Goal: Task Accomplishment & Management: Manage account settings

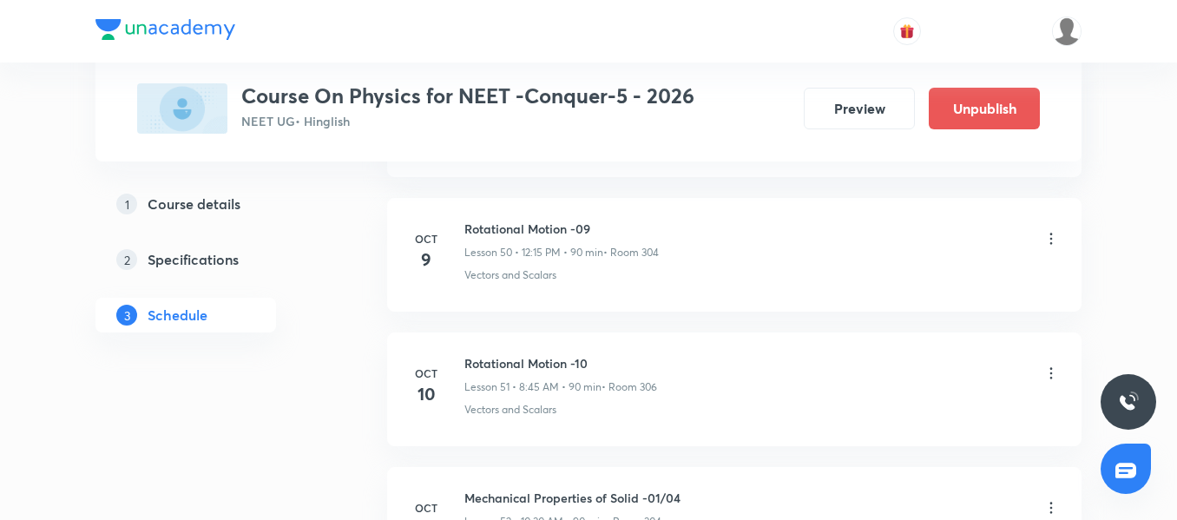
scroll to position [7647, 0]
click at [537, 495] on h6 "Mechanical Properties of Solid -01/04" at bounding box center [573, 497] width 216 height 18
copy h6 "Mechanical Properties of Solid -01/04"
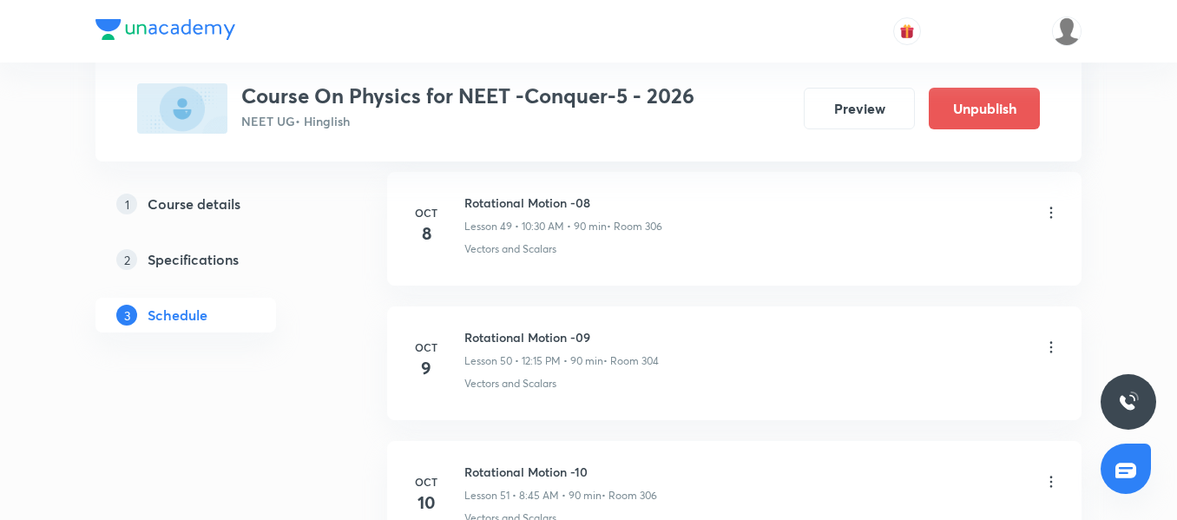
scroll to position [7536, 0]
click at [1054, 207] on icon at bounding box center [1051, 213] width 17 height 17
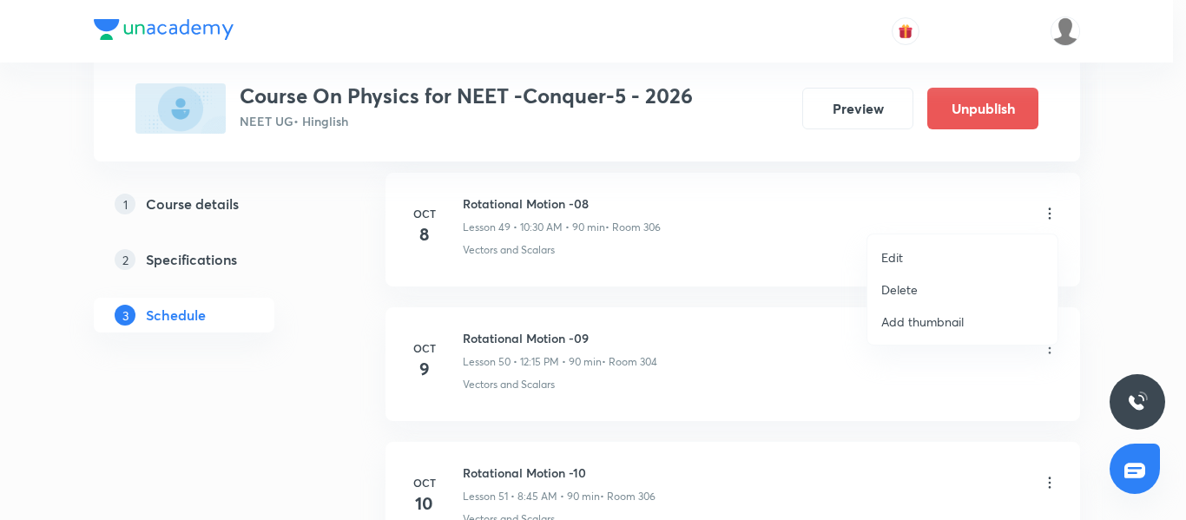
click at [935, 247] on li "Edit" at bounding box center [962, 257] width 190 height 32
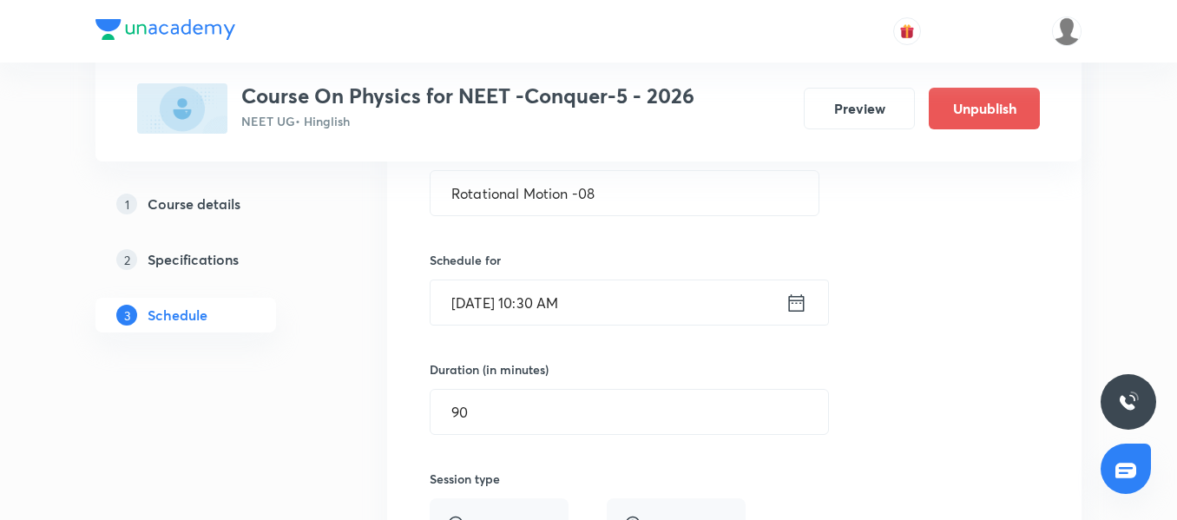
scroll to position [6790, 0]
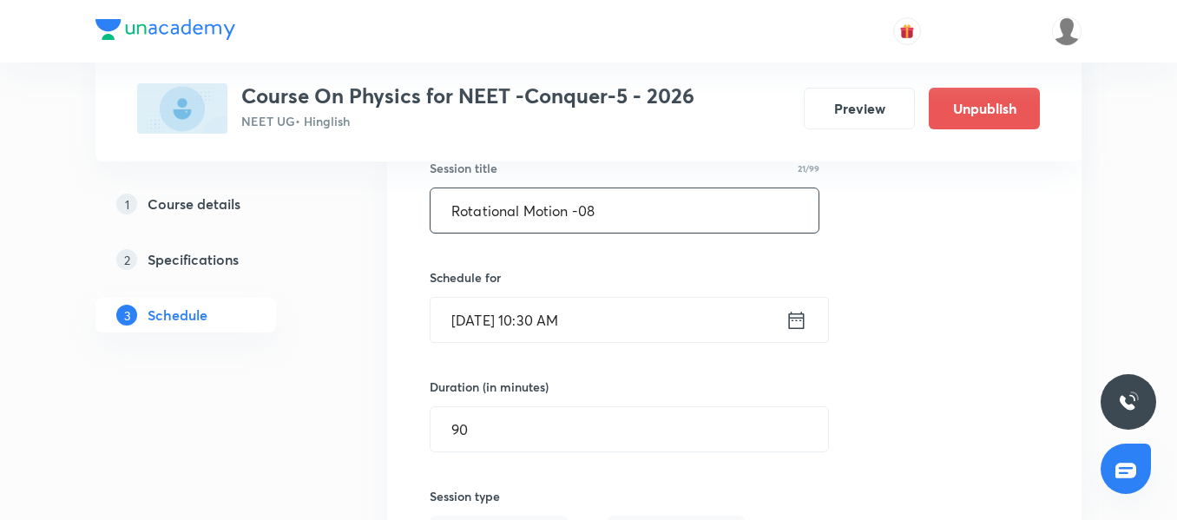
click at [542, 214] on input "Rotational Motion -08" at bounding box center [625, 210] width 388 height 44
paste input "Mechanical Properties of Solid -01/04"
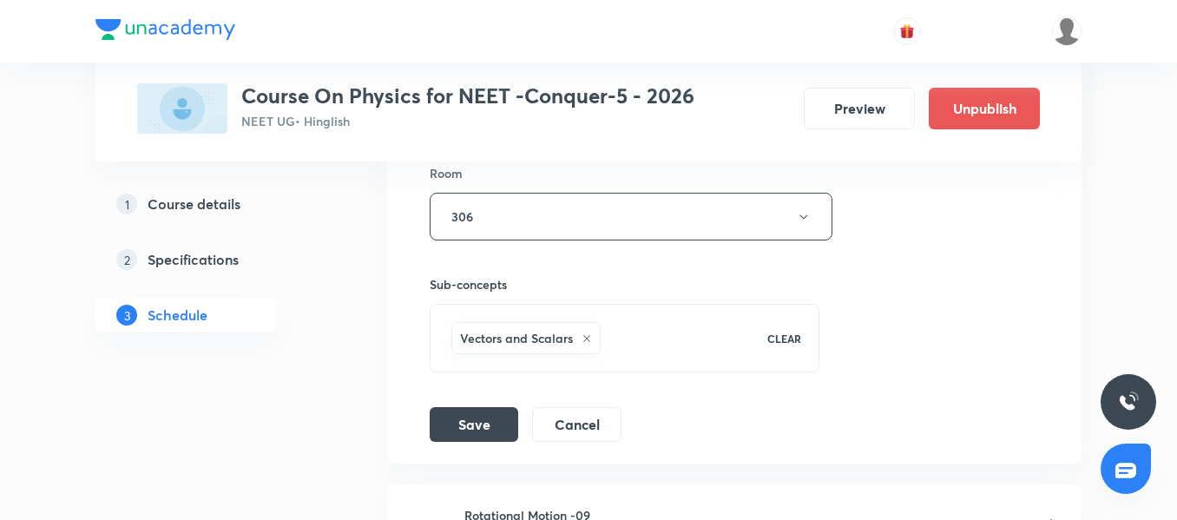
scroll to position [7230, 0]
type input "Mechanical Properties of Solid -01/04"
click at [497, 418] on button "Save" at bounding box center [474, 422] width 89 height 35
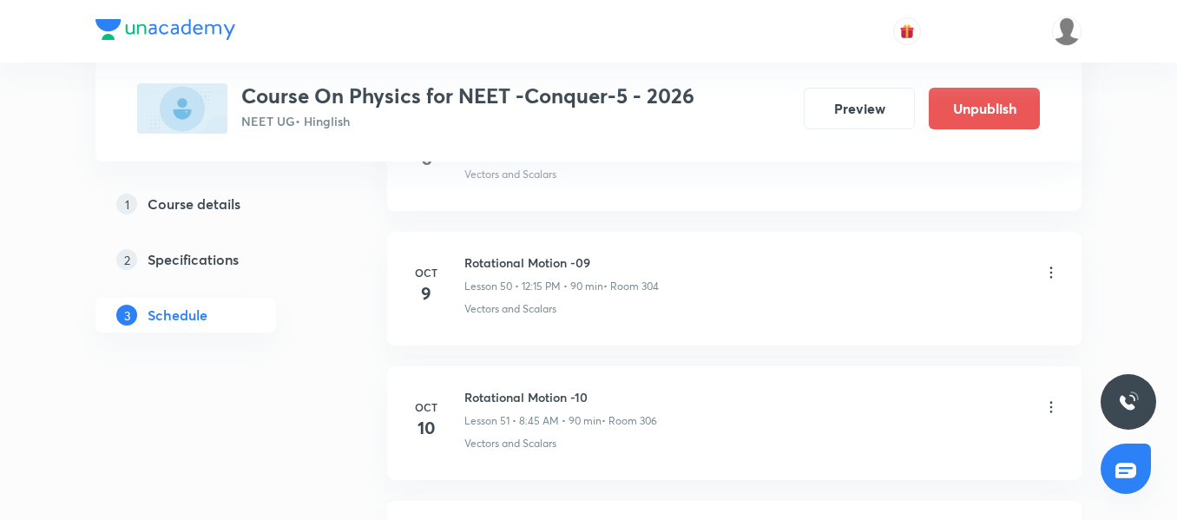
scroll to position [6817, 0]
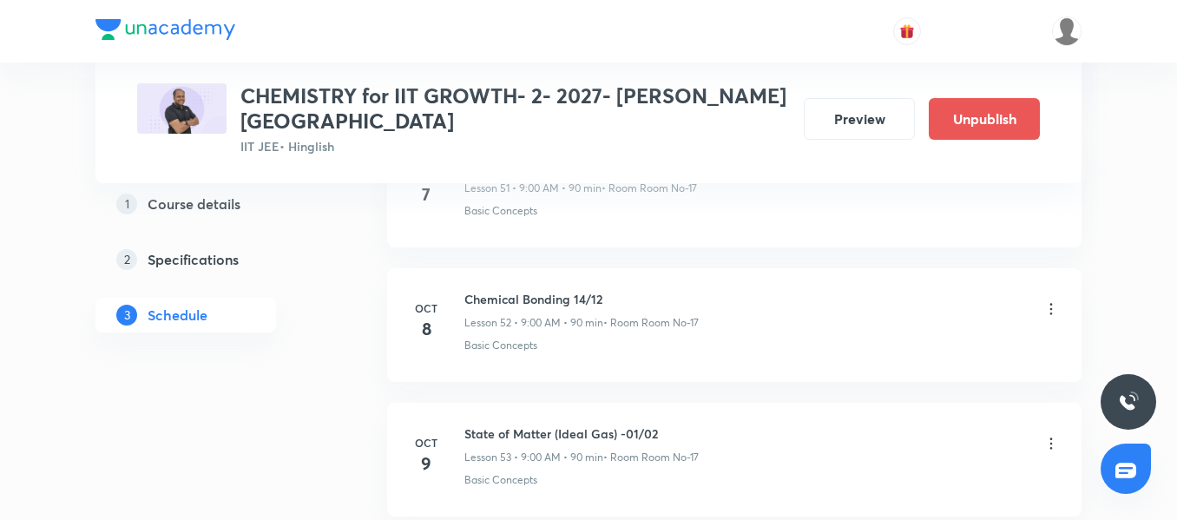
scroll to position [7871, 0]
click at [1049, 310] on icon at bounding box center [1051, 308] width 17 height 17
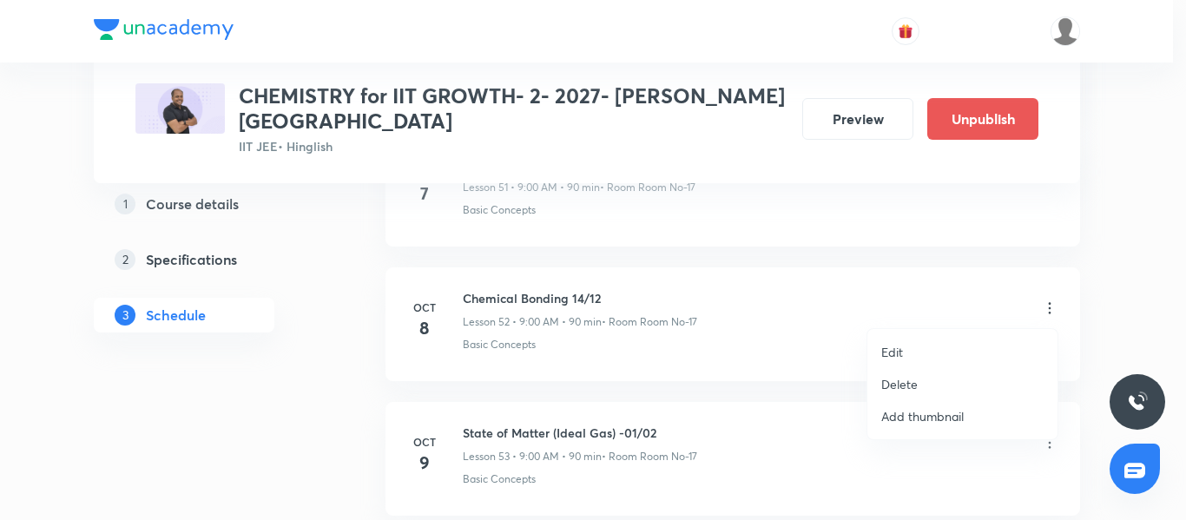
click at [957, 342] on li "Edit" at bounding box center [962, 352] width 190 height 32
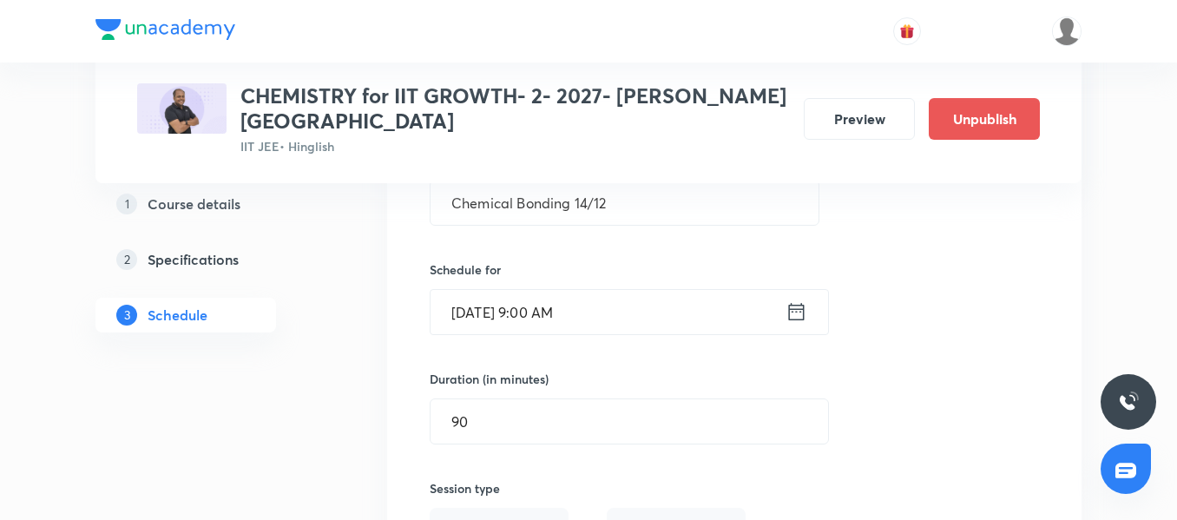
scroll to position [7226, 0]
click at [508, 209] on input "Chemical Bonding 14/12" at bounding box center [625, 203] width 388 height 44
paste input "Thermodynamics-1"
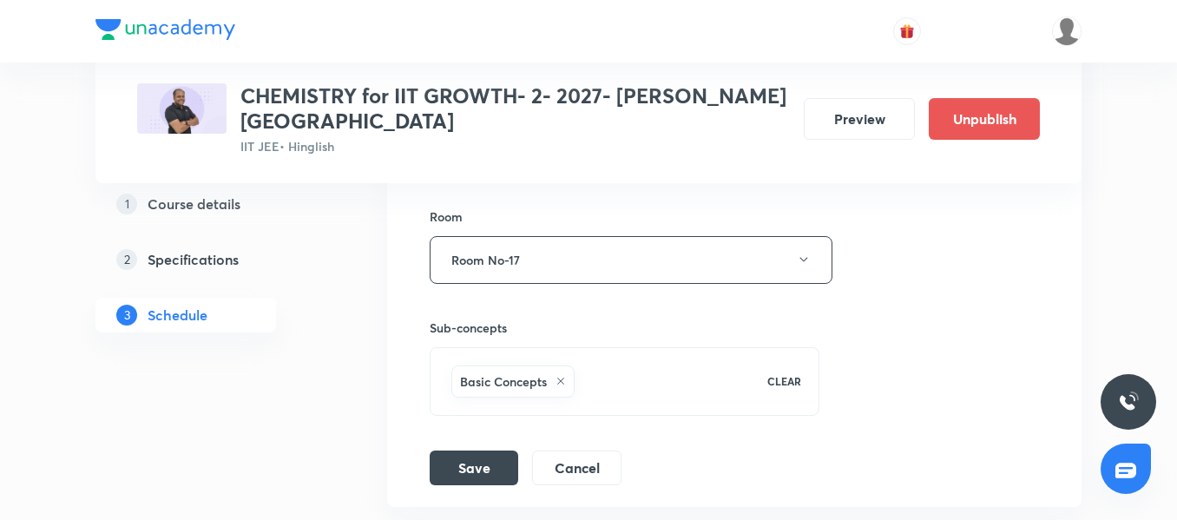
scroll to position [7615, 0]
type input "Thermodynamics-1 01/06"
click at [467, 463] on button "Save" at bounding box center [474, 465] width 89 height 35
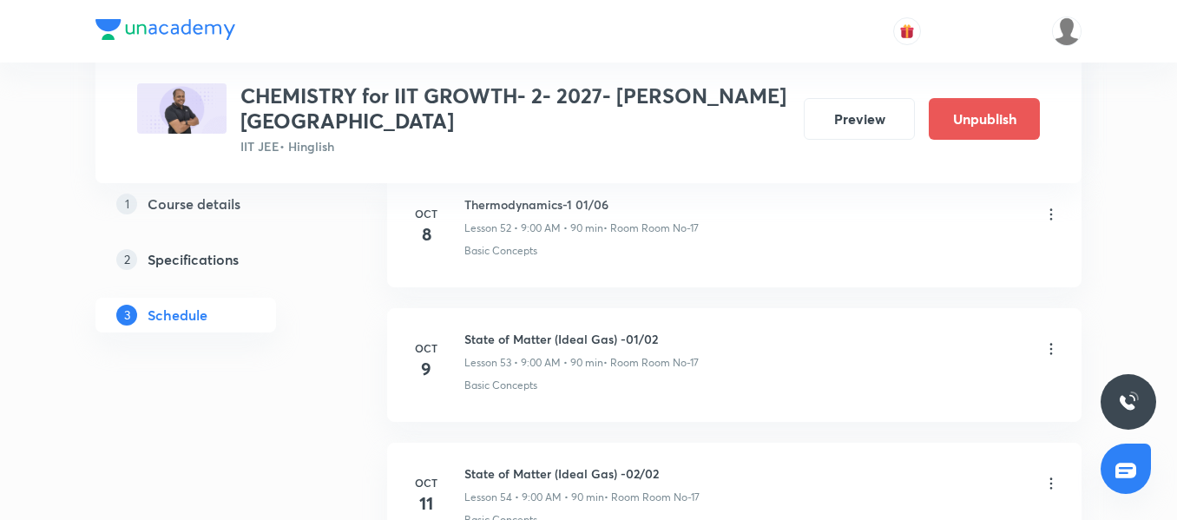
scroll to position [7212, 0]
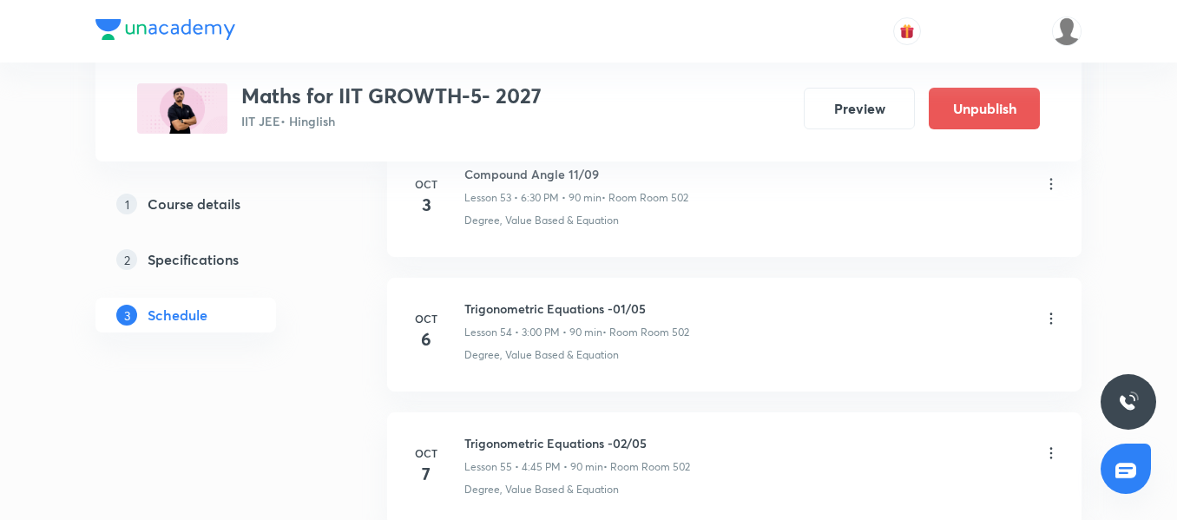
scroll to position [8096, 0]
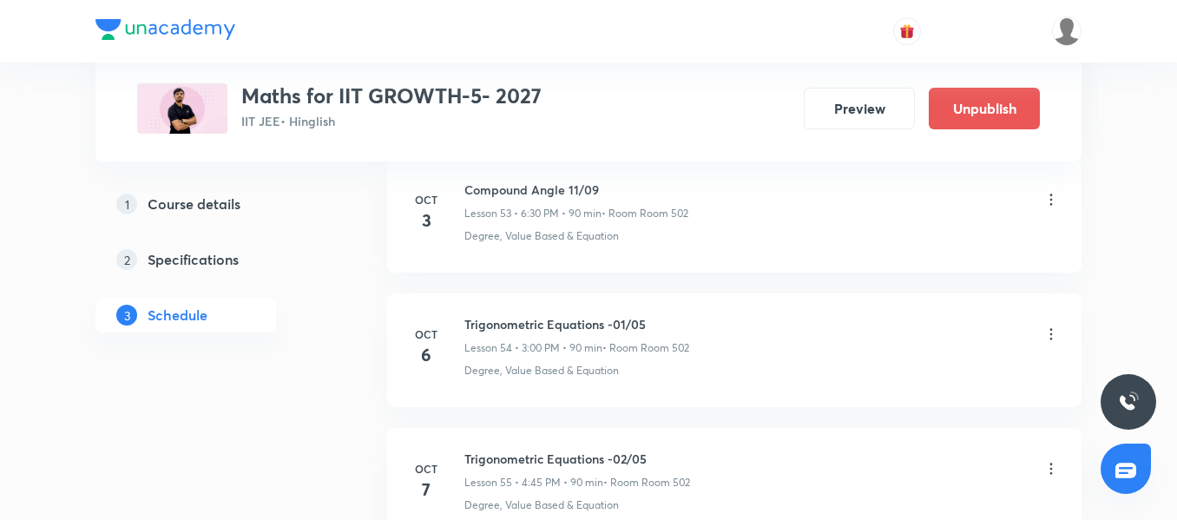
click at [503, 328] on h6 "Trigonometric Equations -01/05" at bounding box center [577, 324] width 225 height 18
copy h6 "Trigonometric Equations -01/05"
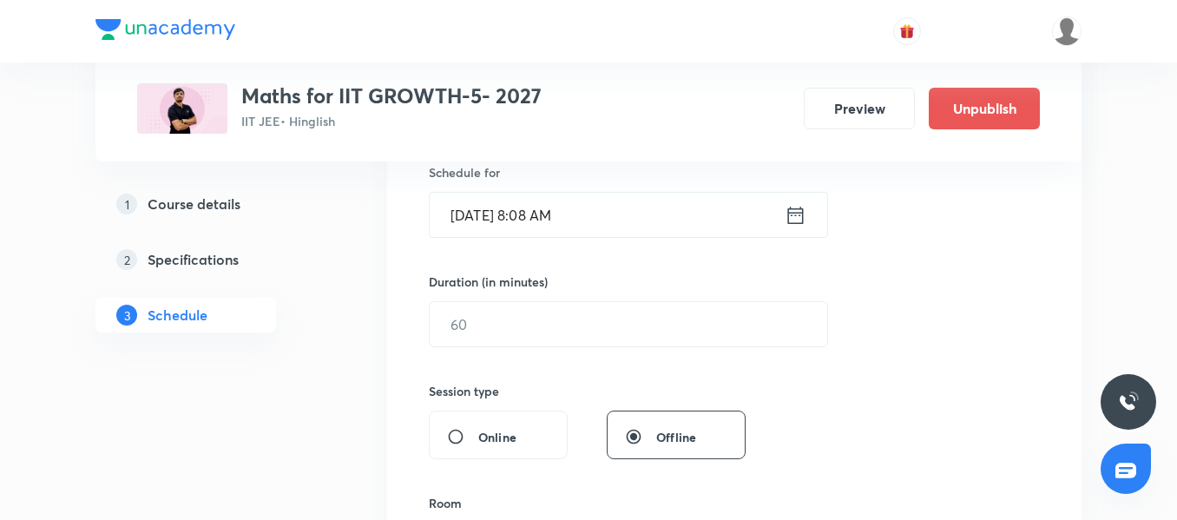
scroll to position [363, 0]
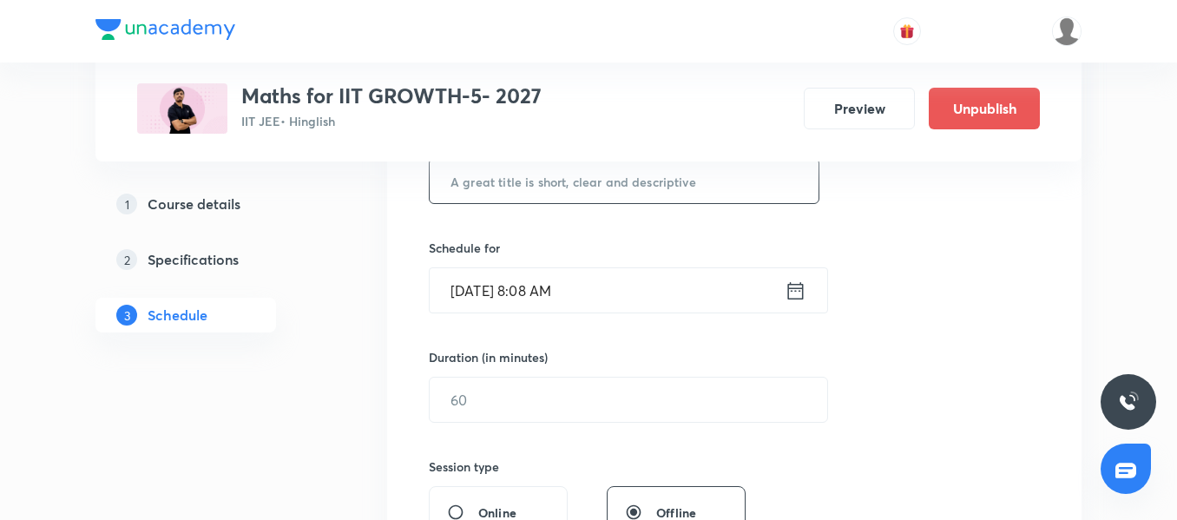
click at [458, 194] on input "text" at bounding box center [624, 181] width 389 height 44
paste input "Trigonometric Equations -01/05"
type input "Trigonometric Equations Extra Class"
click at [618, 308] on input "Oct 8, 2025, 8:08 AM" at bounding box center [607, 290] width 355 height 44
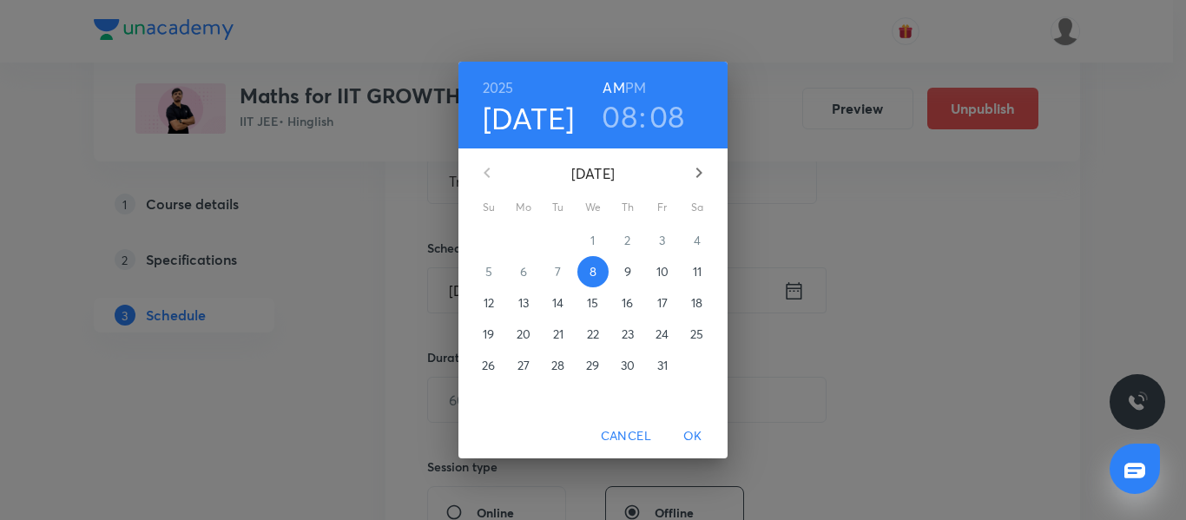
drag, startPoint x: 626, startPoint y: 139, endPoint x: 629, endPoint y: 120, distance: 19.4
click at [629, 120] on div "2025 Oct 8 08 : 08 AM PM" at bounding box center [592, 105] width 269 height 87
click at [629, 120] on h3 "08" at bounding box center [620, 116] width 36 height 36
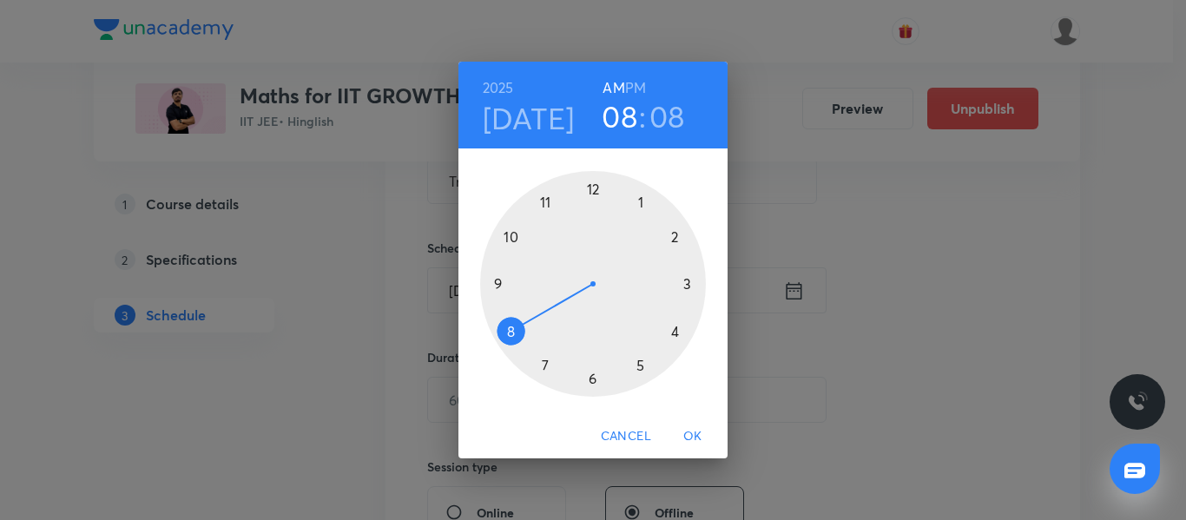
click at [676, 237] on div at bounding box center [593, 284] width 226 height 226
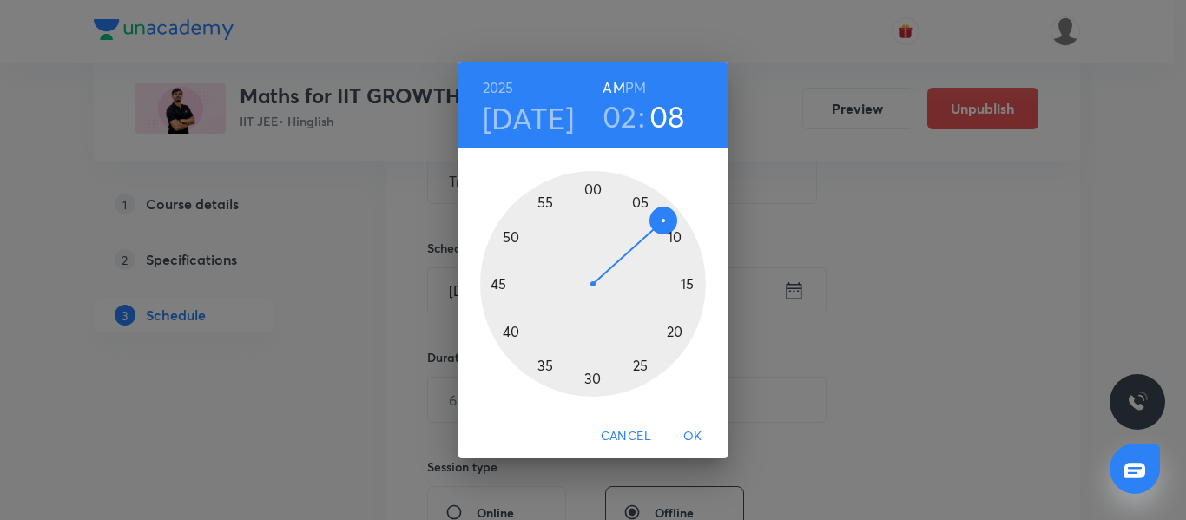
click at [640, 93] on h6 "PM" at bounding box center [635, 88] width 21 height 24
click at [594, 381] on div at bounding box center [593, 284] width 226 height 226
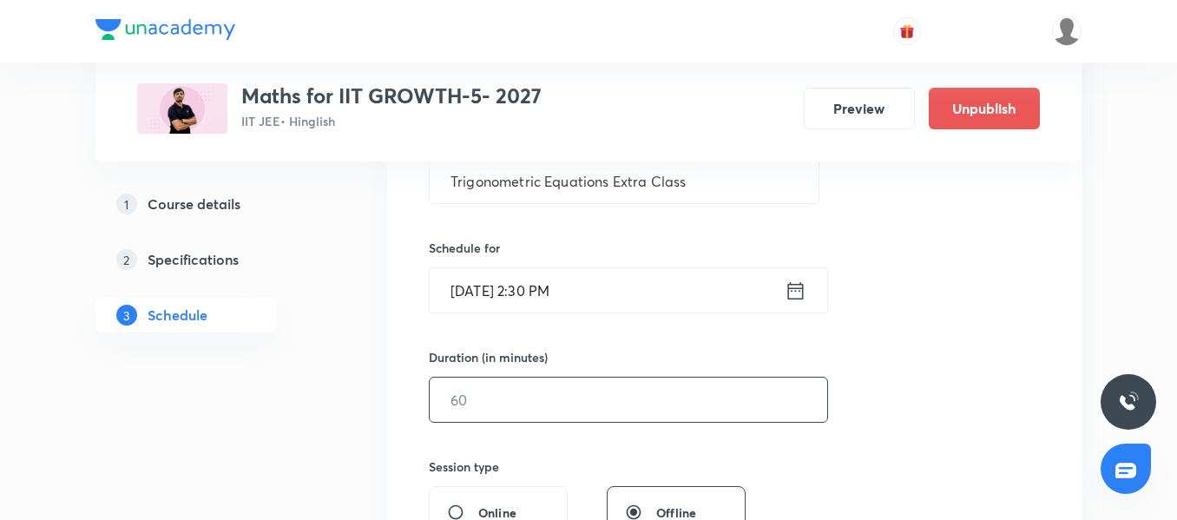
click at [547, 413] on input "text" at bounding box center [629, 400] width 398 height 44
type input "120"
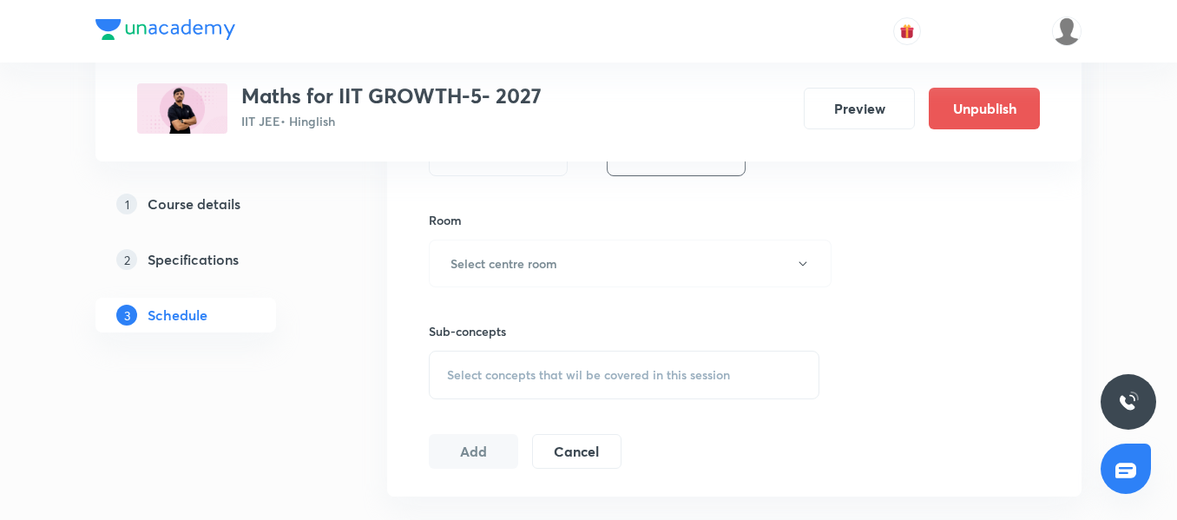
scroll to position [723, 0]
click at [498, 265] on h6 "Select centre room" at bounding box center [504, 262] width 107 height 18
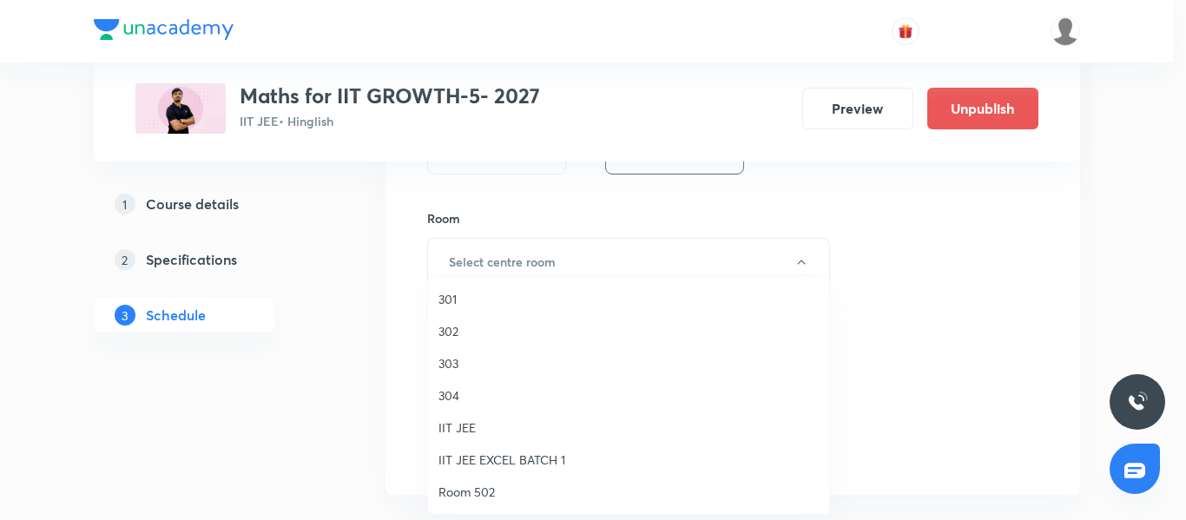
click at [461, 366] on span "303" at bounding box center [628, 363] width 380 height 18
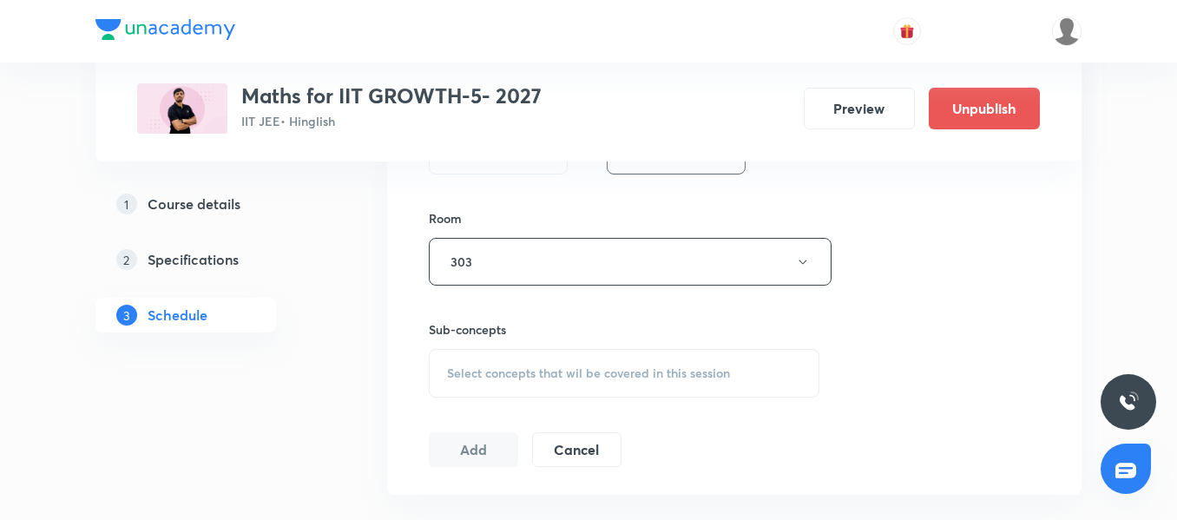
click at [530, 362] on div "Select concepts that wil be covered in this session" at bounding box center [624, 373] width 391 height 49
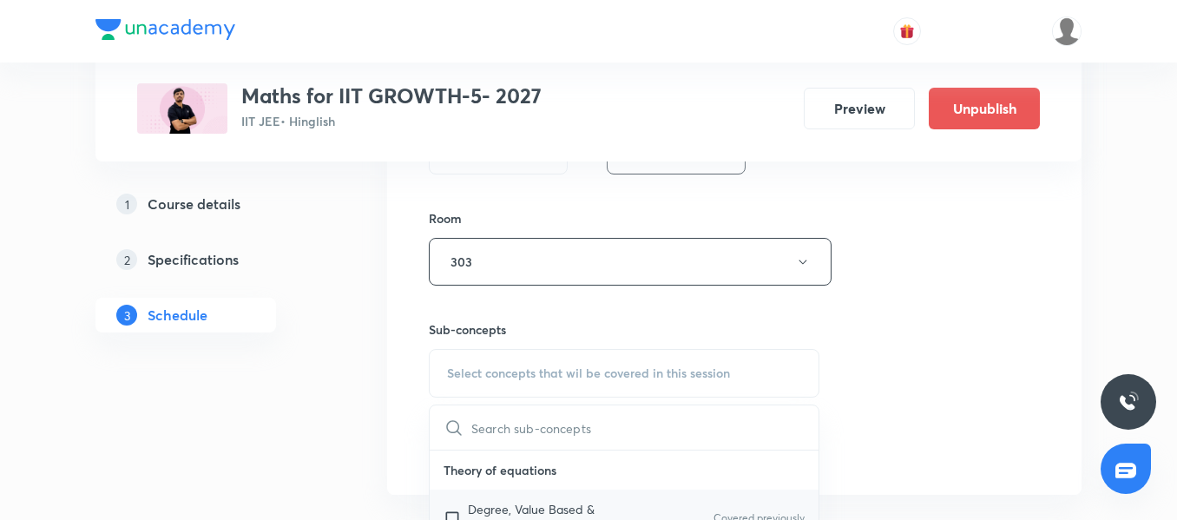
click at [516, 504] on p "Degree, Value Based & Equation" at bounding box center [555, 518] width 175 height 36
checkbox input "true"
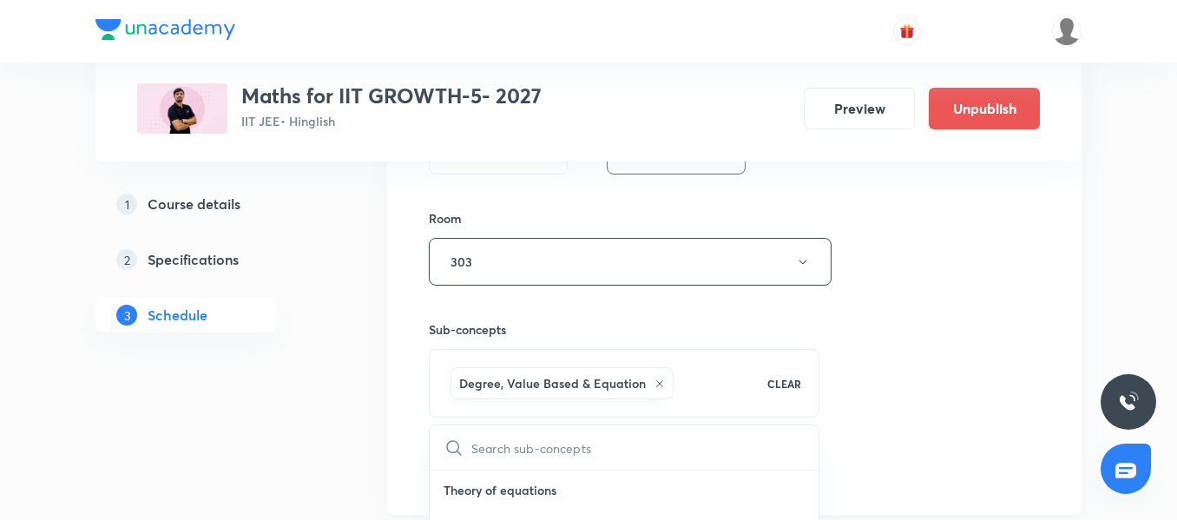
click at [409, 464] on div "Session 58 Live class Session title 35/99 Trigonometric Equations Extra Class ​…" at bounding box center [734, 69] width 695 height 891
click at [453, 474] on button "Add" at bounding box center [473, 468] width 89 height 35
